Goal: Task Accomplishment & Management: Manage account settings

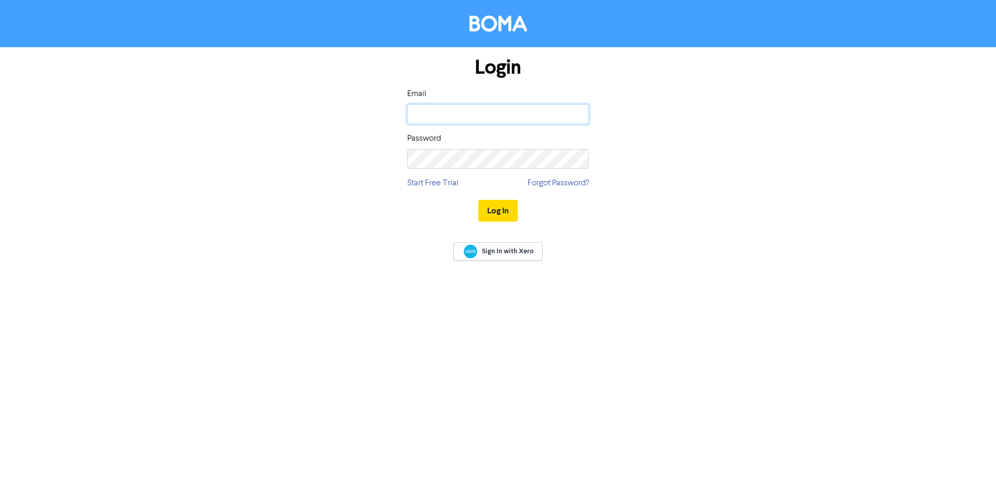
click at [514, 116] on input "email" at bounding box center [498, 114] width 182 height 20
type input "[EMAIL_ADDRESS][DOMAIN_NAME]"
click at [478, 200] on button "Log In" at bounding box center [497, 211] width 39 height 22
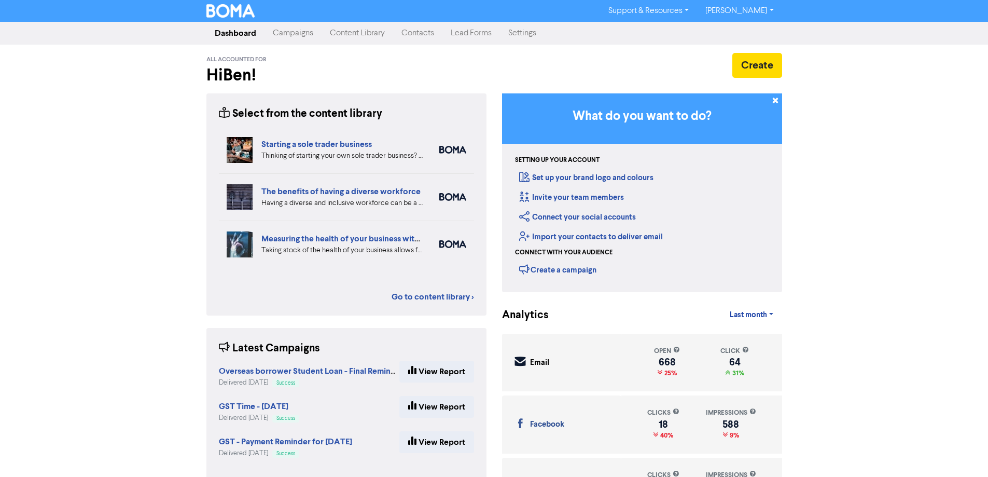
click at [286, 35] on link "Campaigns" at bounding box center [293, 33] width 57 height 21
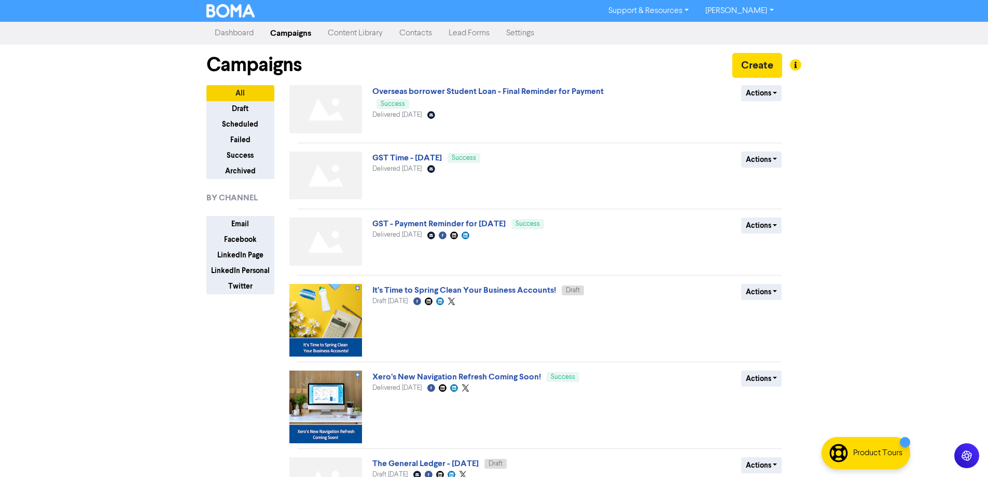
click at [764, 7] on link "[PERSON_NAME]" at bounding box center [739, 11] width 85 height 17
click at [751, 25] on button "Log Out" at bounding box center [739, 31] width 82 height 12
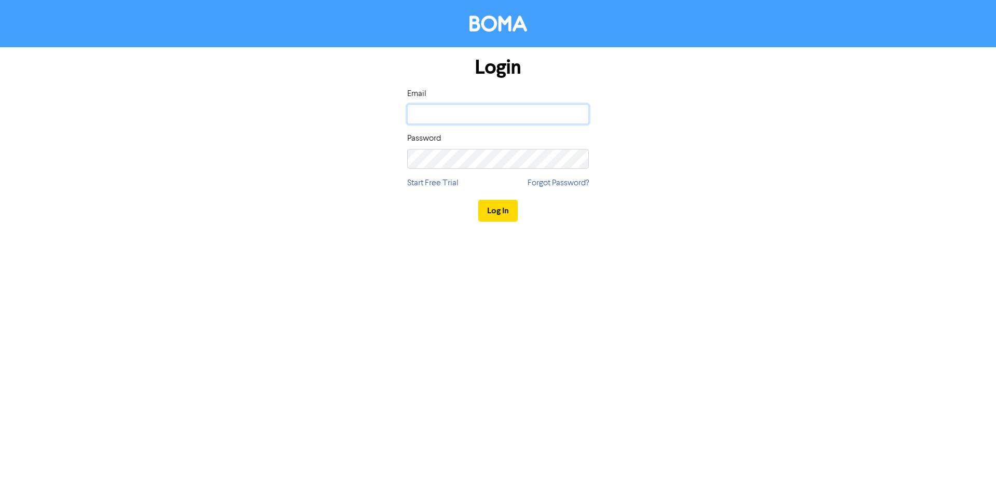
click at [512, 115] on input "email" at bounding box center [498, 114] width 182 height 20
type input "[EMAIL_ADDRESS][DOMAIN_NAME]"
click at [478, 200] on button "Log In" at bounding box center [497, 211] width 39 height 22
